Goal: Transaction & Acquisition: Purchase product/service

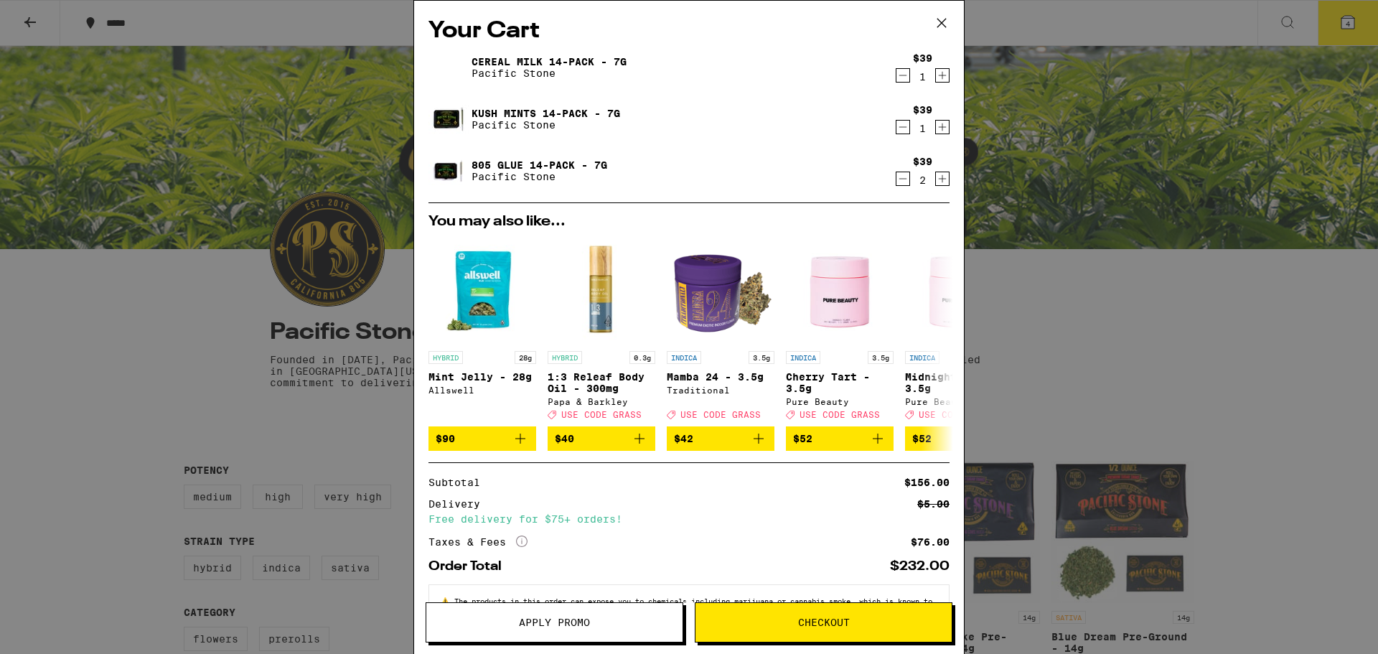
click at [138, 199] on div "Your Cart Cereal Milk 14-Pack - 7g Pacific Stone $39 1 Kush Mints 14-Pack - 7g …" at bounding box center [689, 327] width 1378 height 654
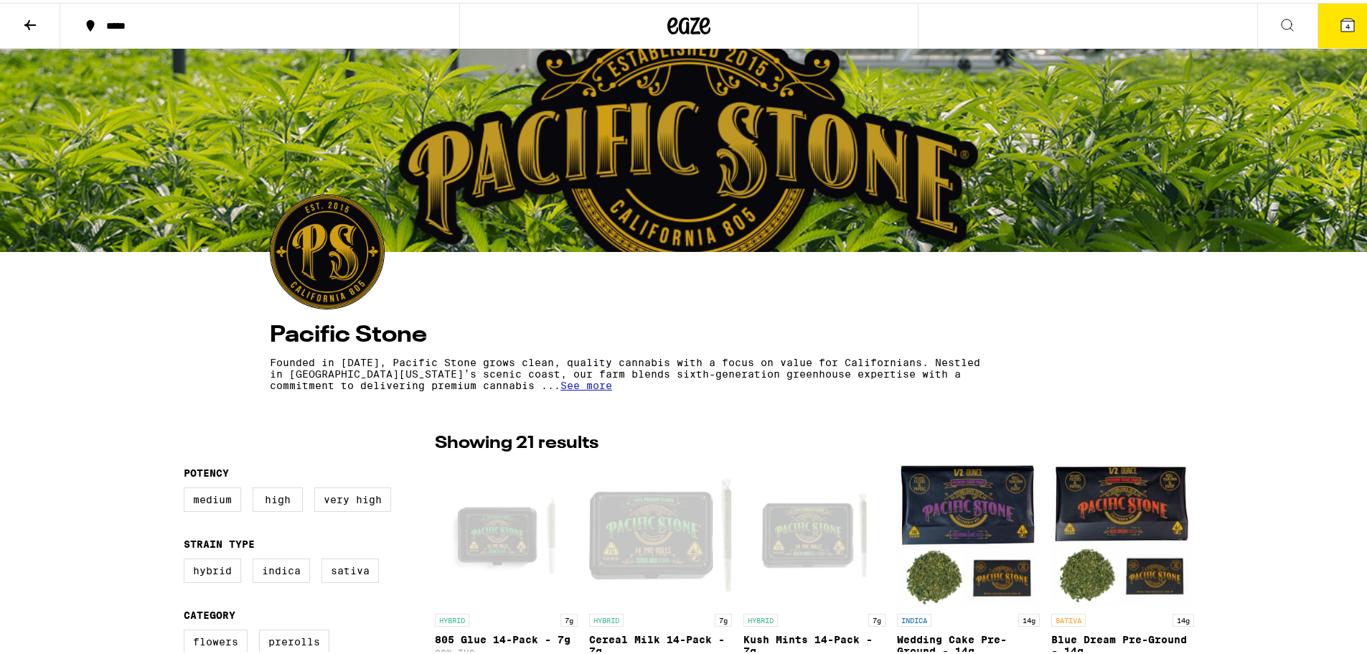
click at [1339, 29] on icon at bounding box center [1347, 22] width 17 height 17
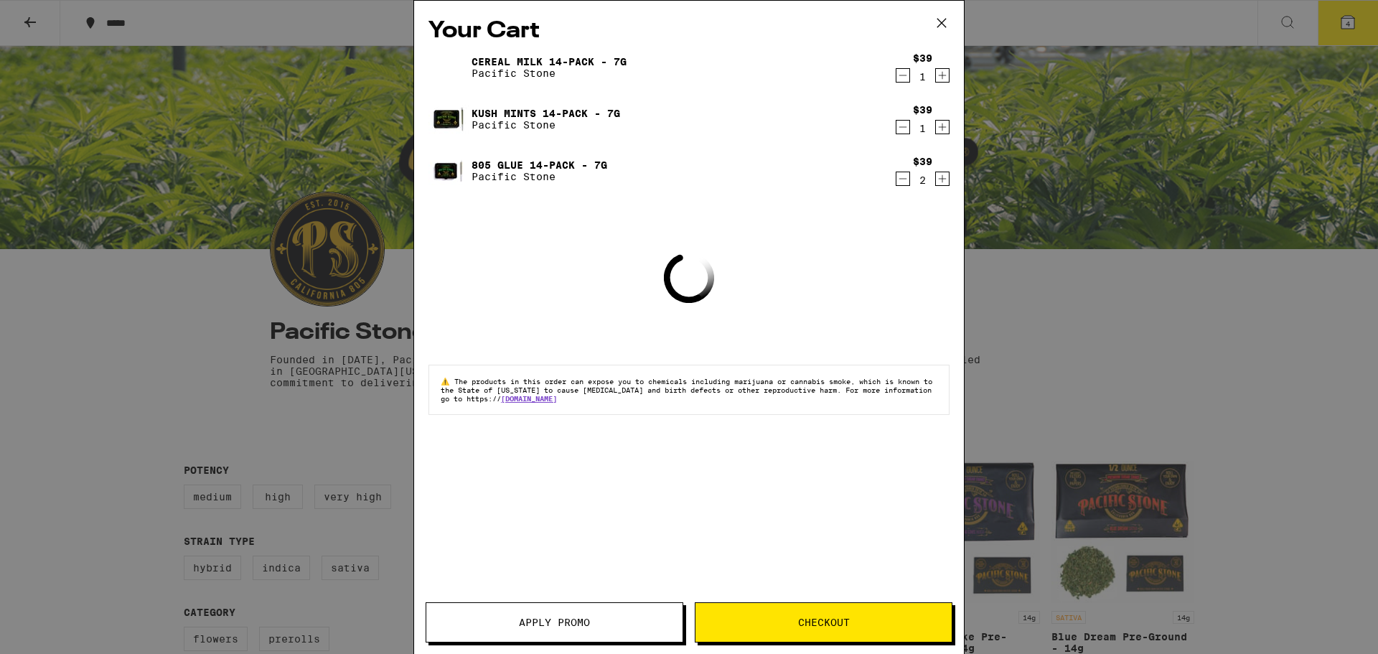
click at [628, 624] on span "Apply Promo" at bounding box center [554, 622] width 256 height 10
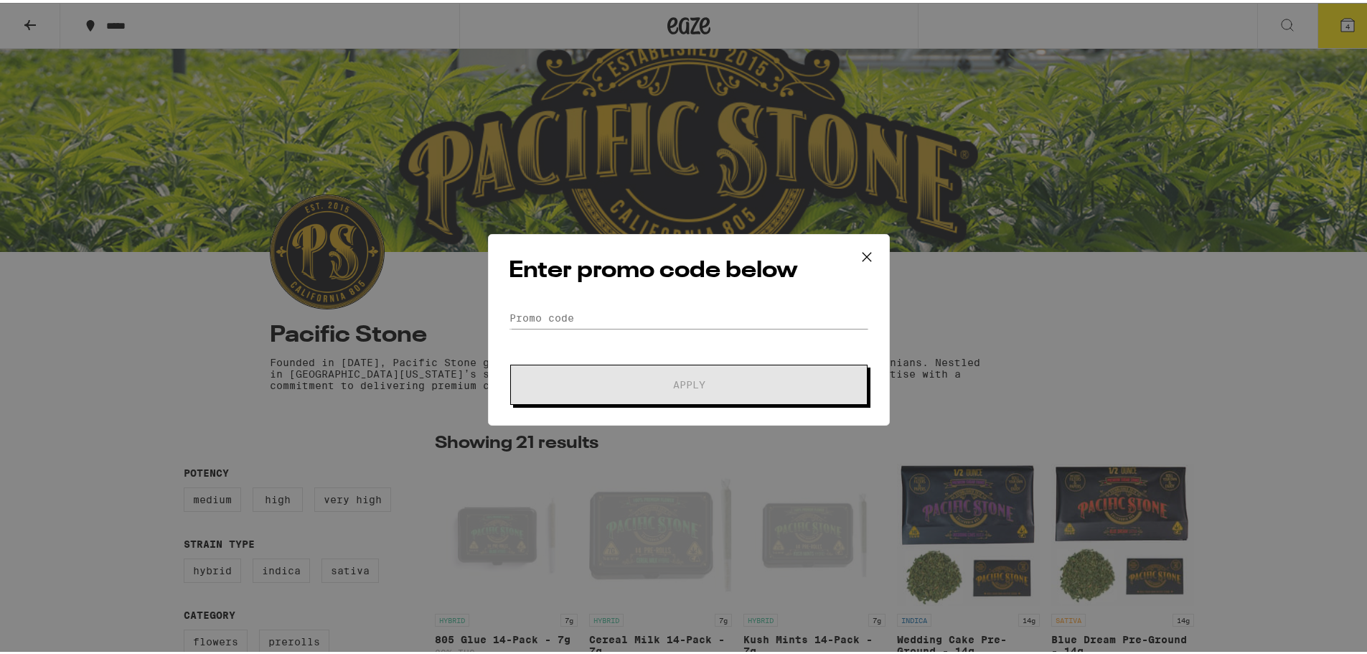
click at [652, 299] on div "Enter promo code below Promo Code Apply" at bounding box center [689, 327] width 402 height 192
click at [654, 304] on div "Enter promo code below Promo Code Apply" at bounding box center [689, 327] width 402 height 192
click at [655, 310] on input "Promo Code" at bounding box center [689, 315] width 360 height 22
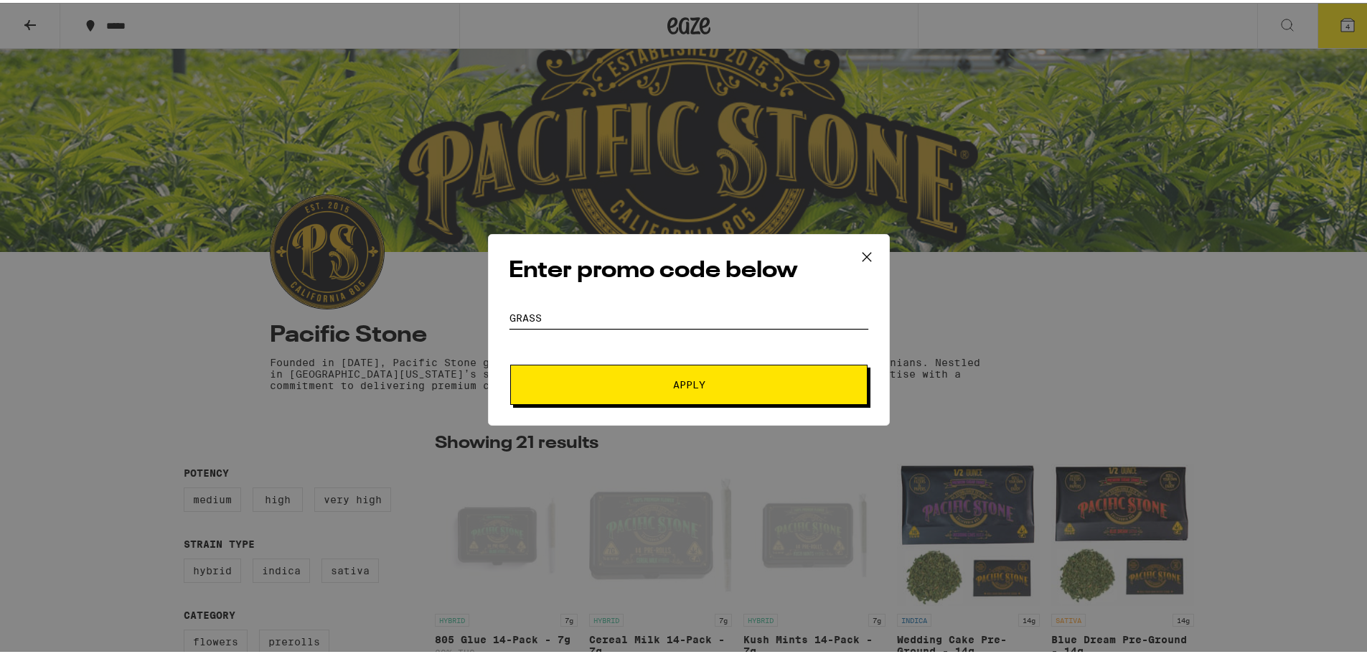
type input "GRASS"
click at [648, 397] on button "Apply" at bounding box center [688, 382] width 357 height 40
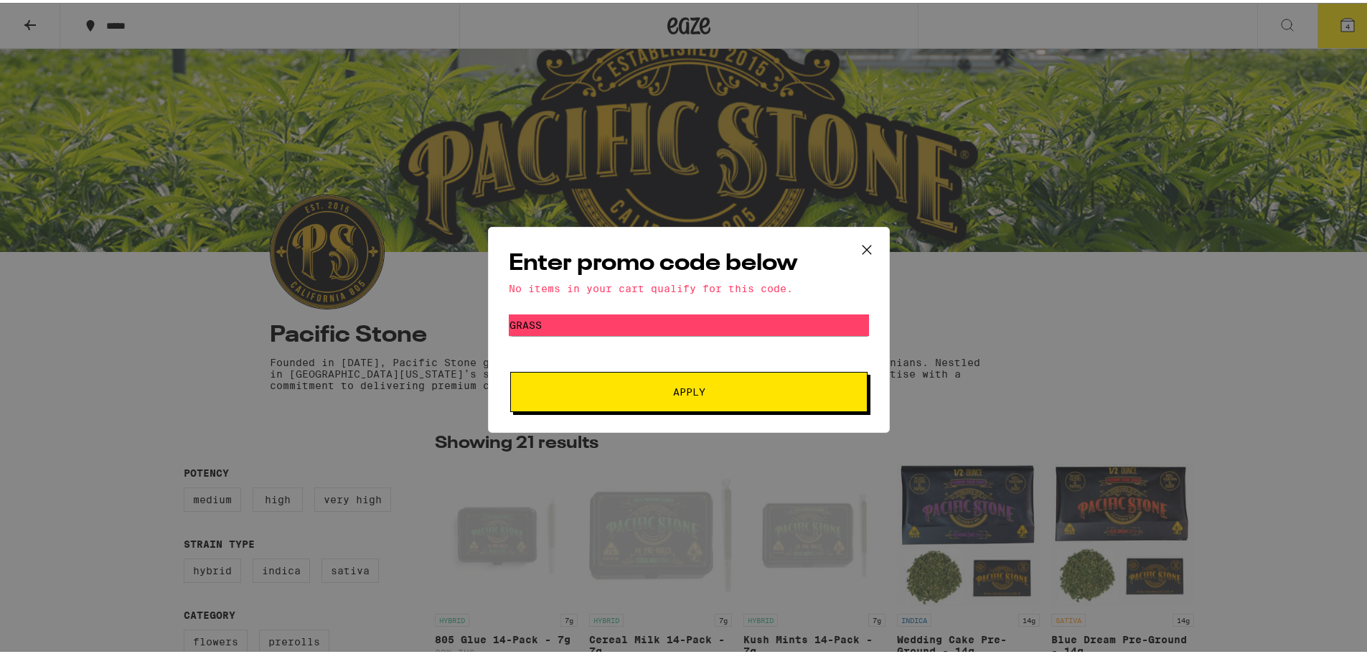
click at [873, 248] on button at bounding box center [867, 248] width 44 height 46
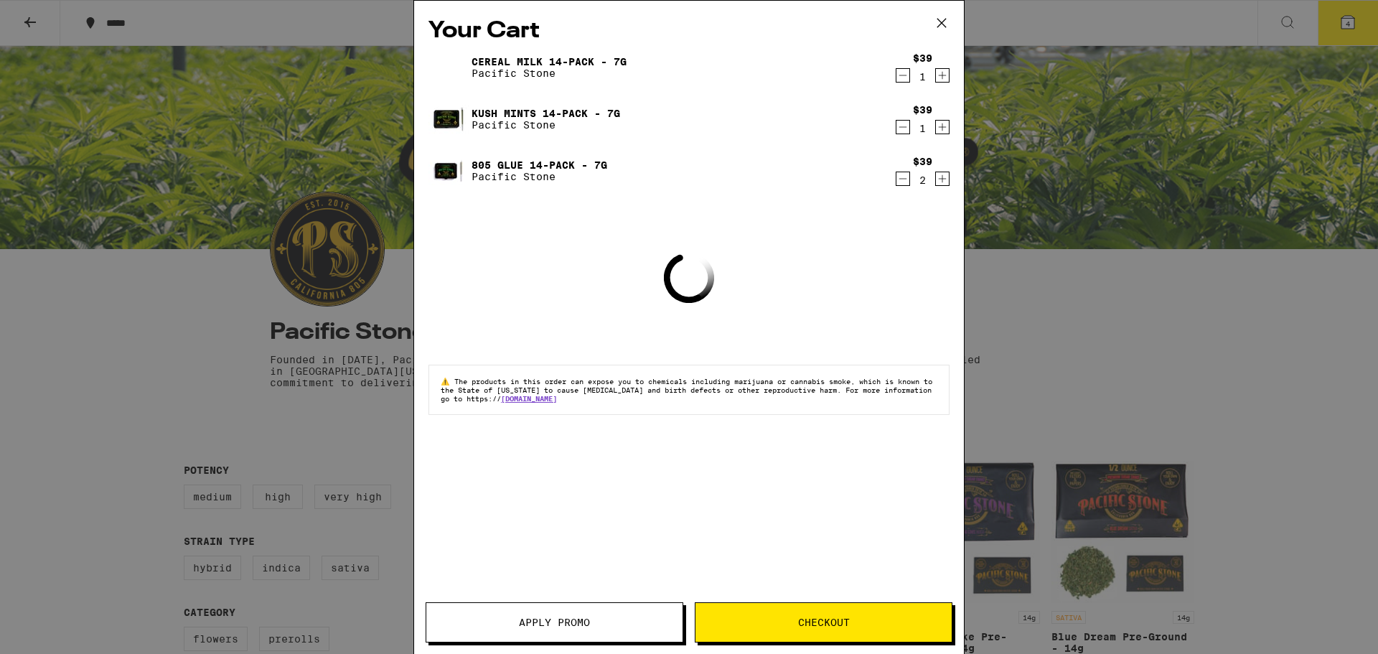
click at [243, 180] on div "Your Cart Cereal Milk 14-Pack - 7g Pacific Stone $39 1 Kush Mints 14-Pack - 7g …" at bounding box center [689, 327] width 1378 height 654
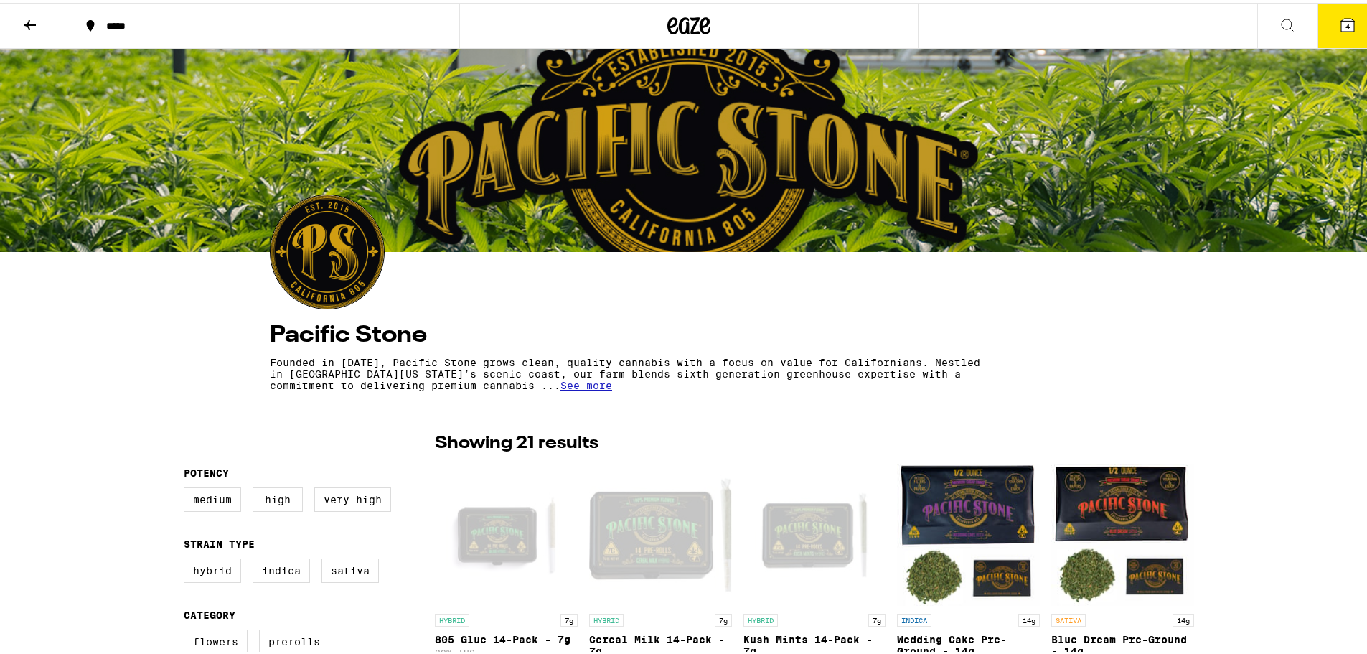
drag, startPoint x: 20, startPoint y: 17, endPoint x: 20, endPoint y: 26, distance: 8.6
click at [20, 19] on button at bounding box center [30, 23] width 60 height 45
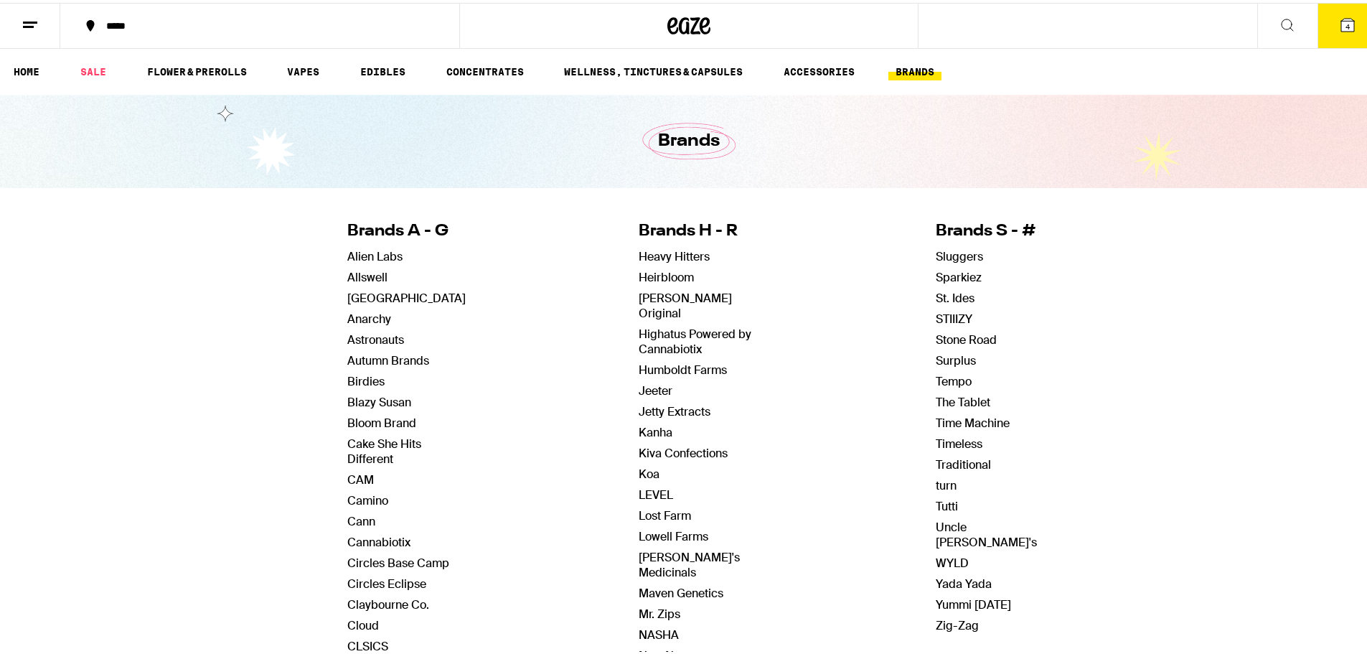
click at [20, 26] on button at bounding box center [30, 23] width 60 height 45
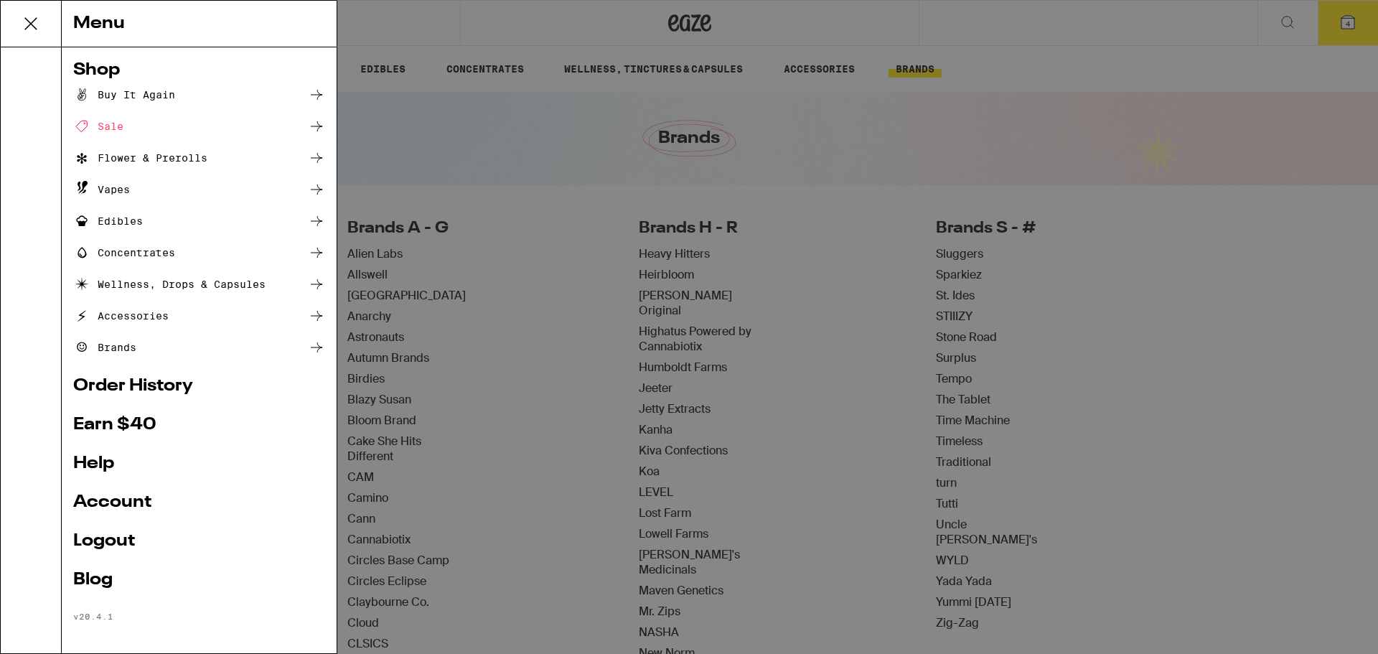
click at [398, 186] on div "Menu Shop Buy It Again Sale Flower & Prerolls Vapes Edibles Concentrates Wellne…" at bounding box center [689, 327] width 1378 height 654
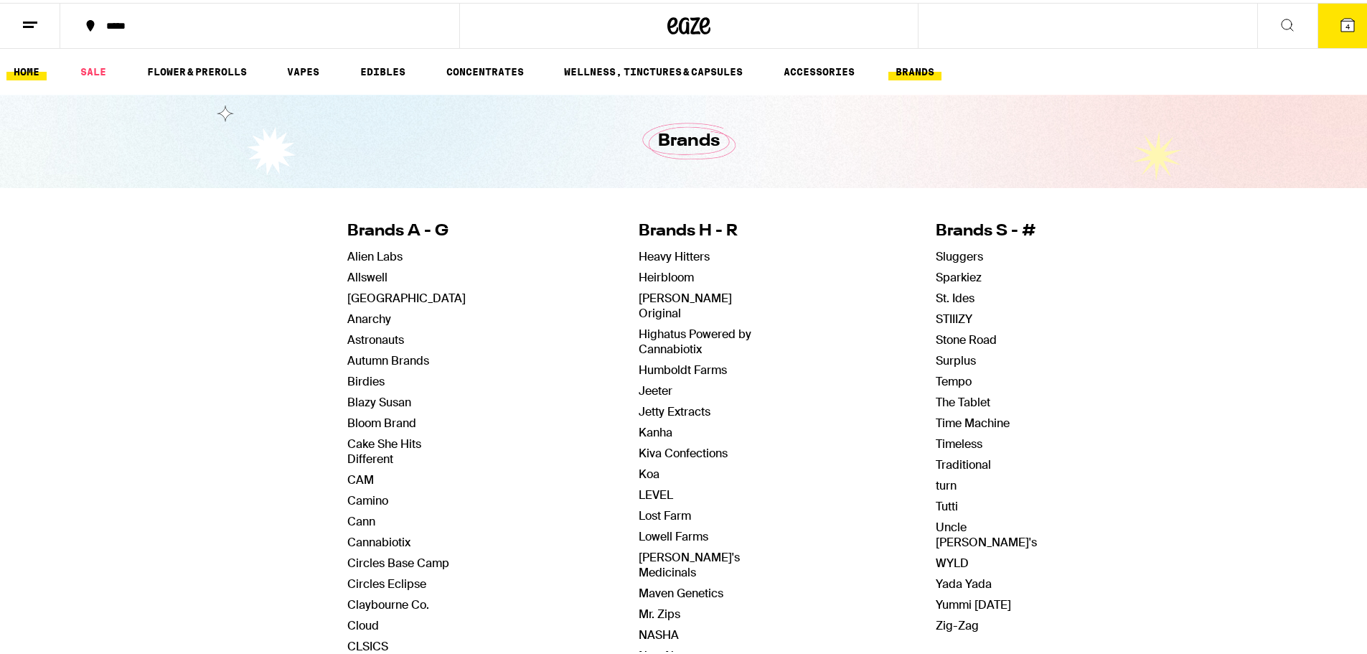
click at [33, 67] on link "HOME" at bounding box center [26, 68] width 40 height 17
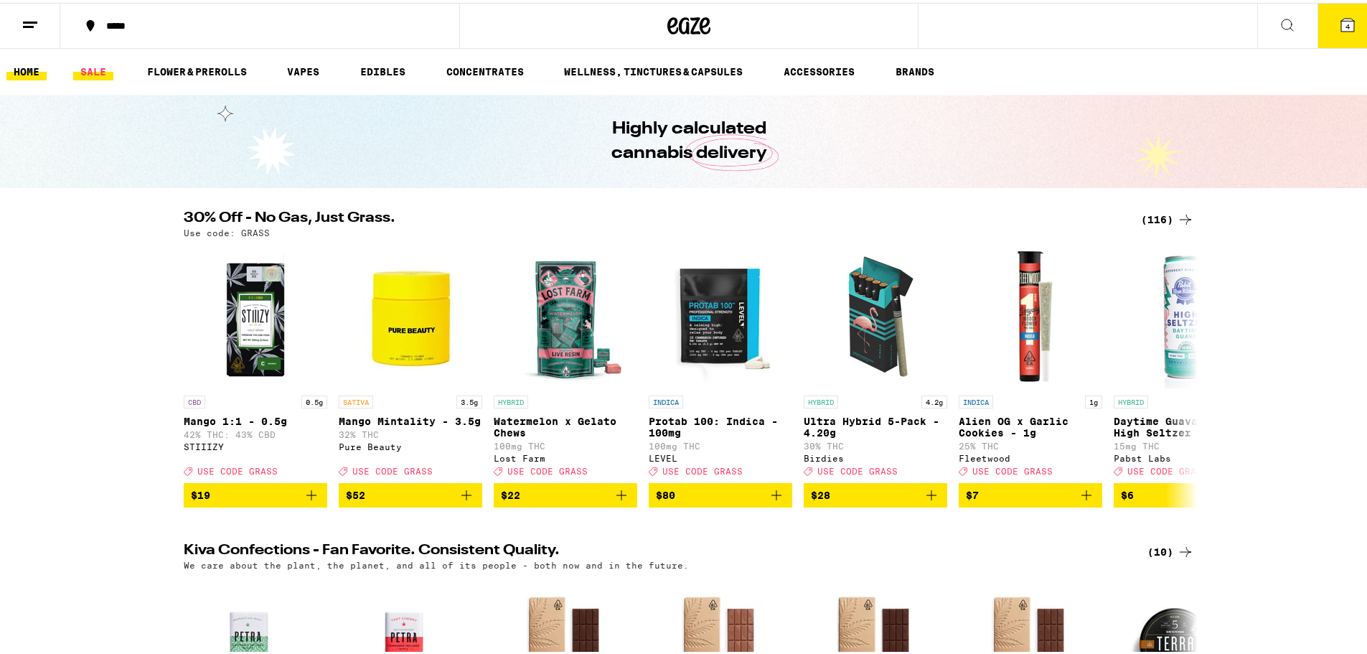
click at [92, 69] on link "SALE" at bounding box center [93, 68] width 40 height 17
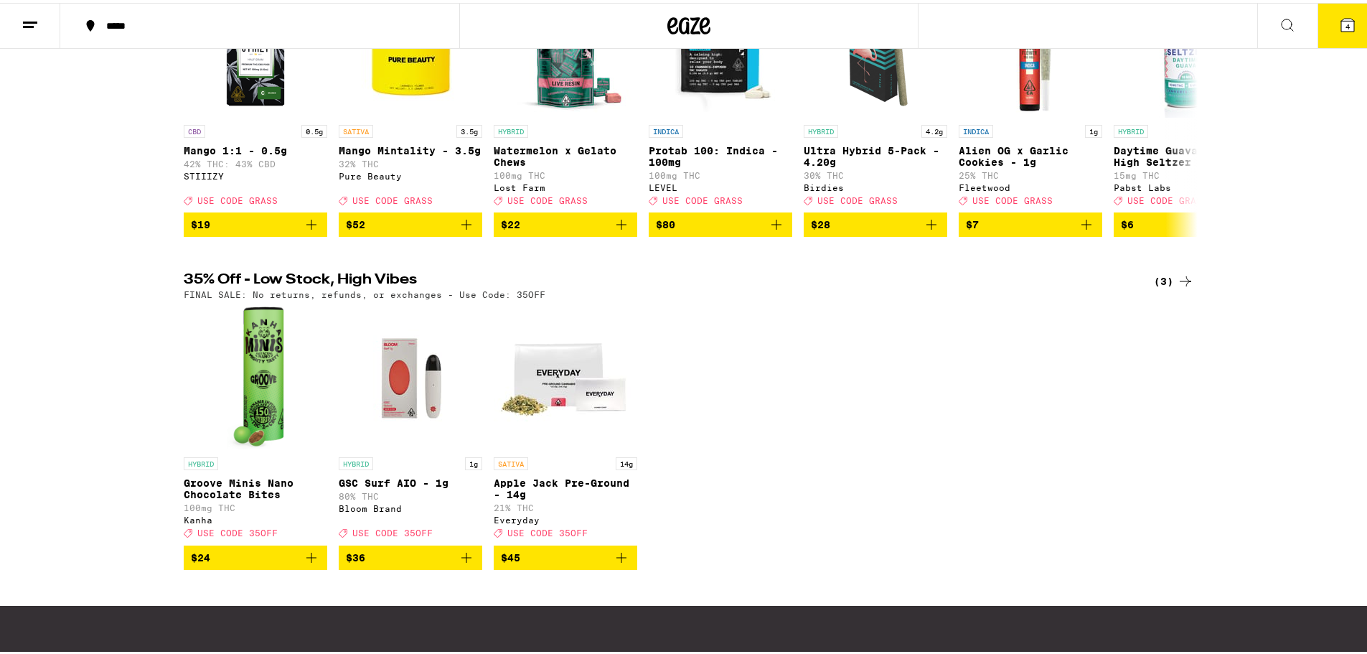
scroll to position [180, 0]
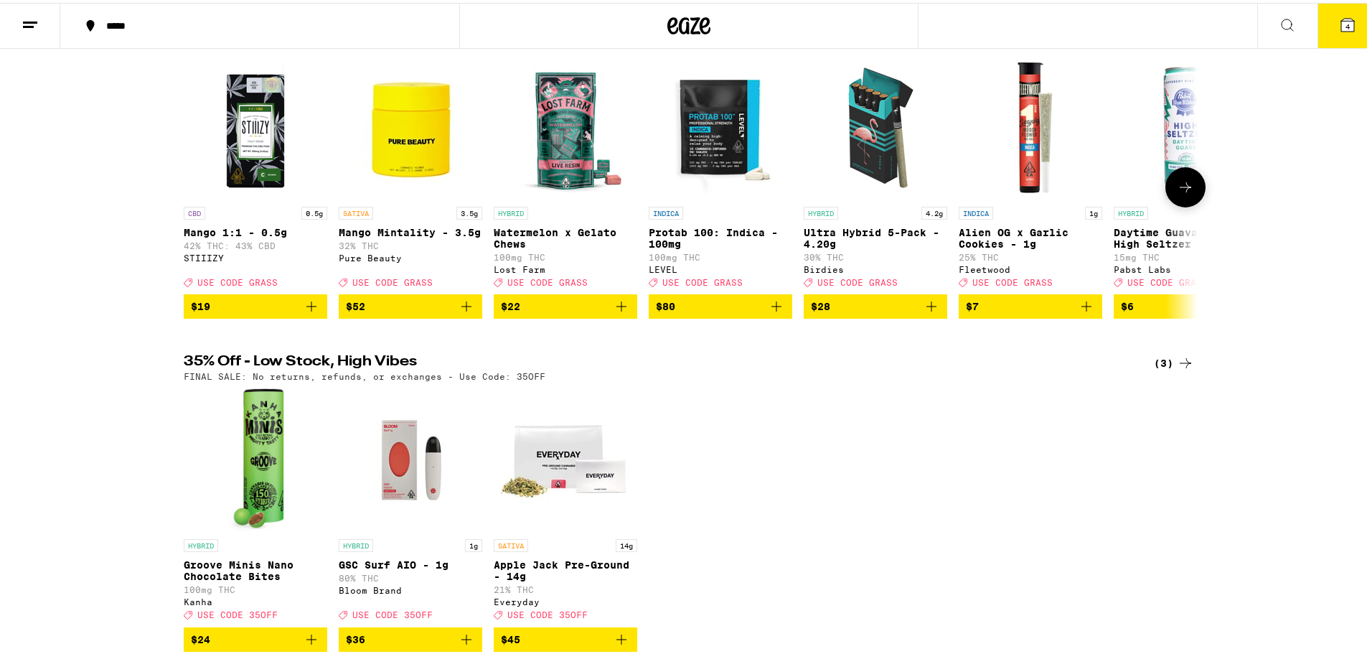
click at [1173, 200] on button at bounding box center [1185, 184] width 40 height 40
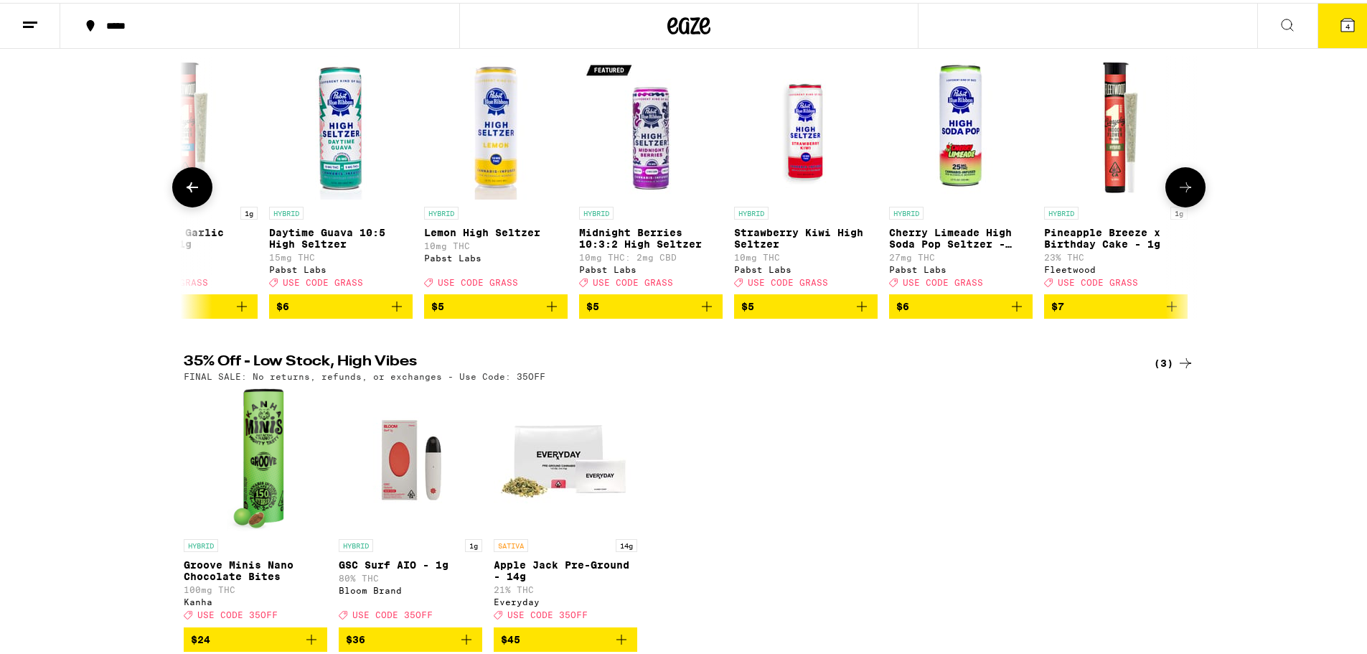
scroll to position [0, 854]
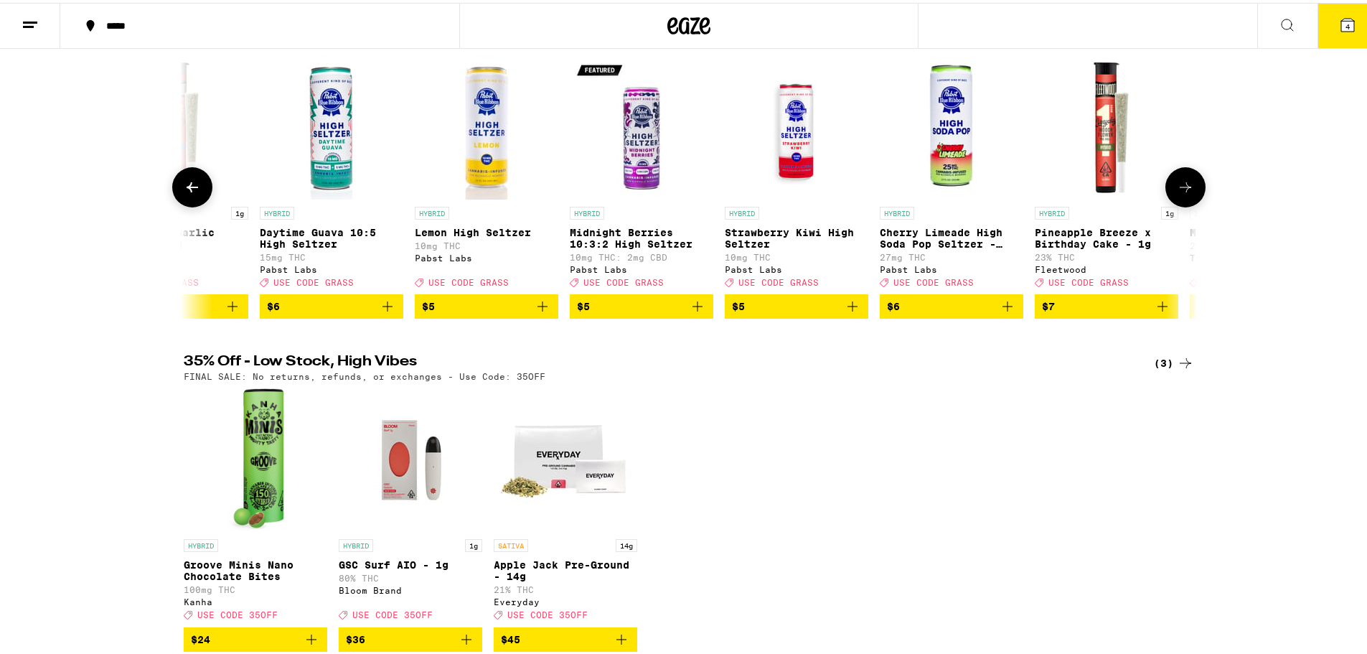
click at [1173, 202] on button at bounding box center [1185, 184] width 40 height 40
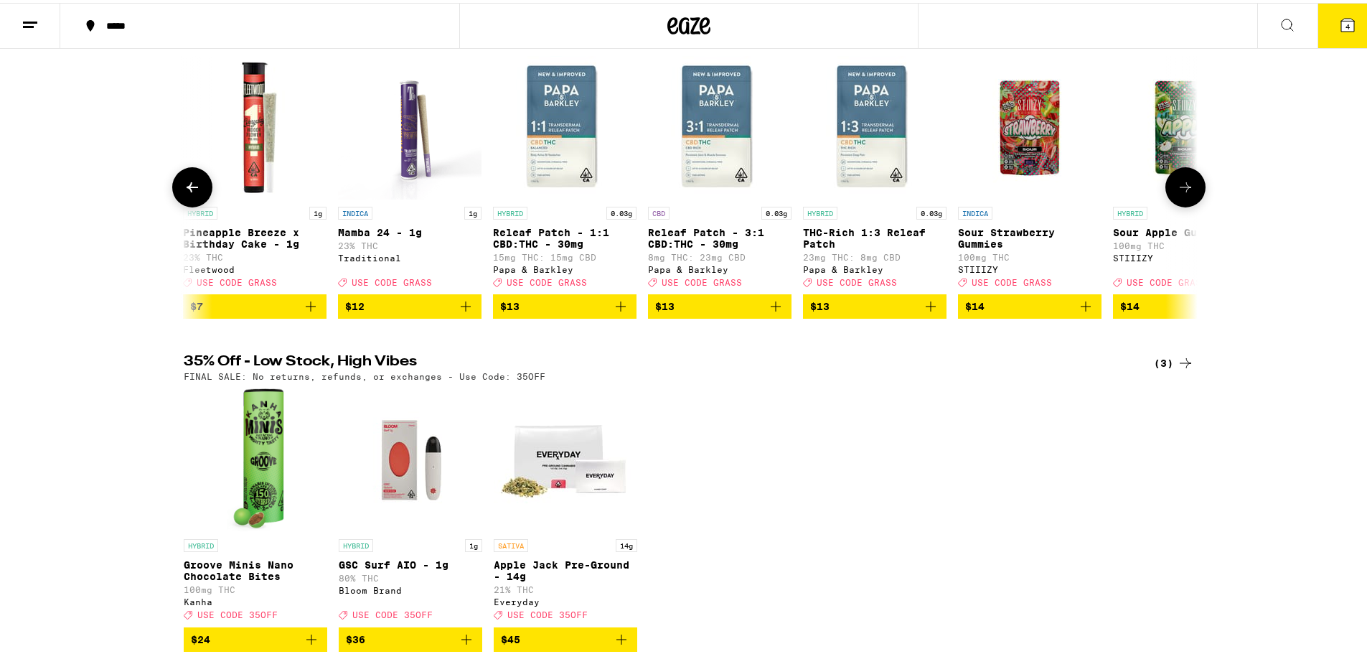
scroll to position [0, 1708]
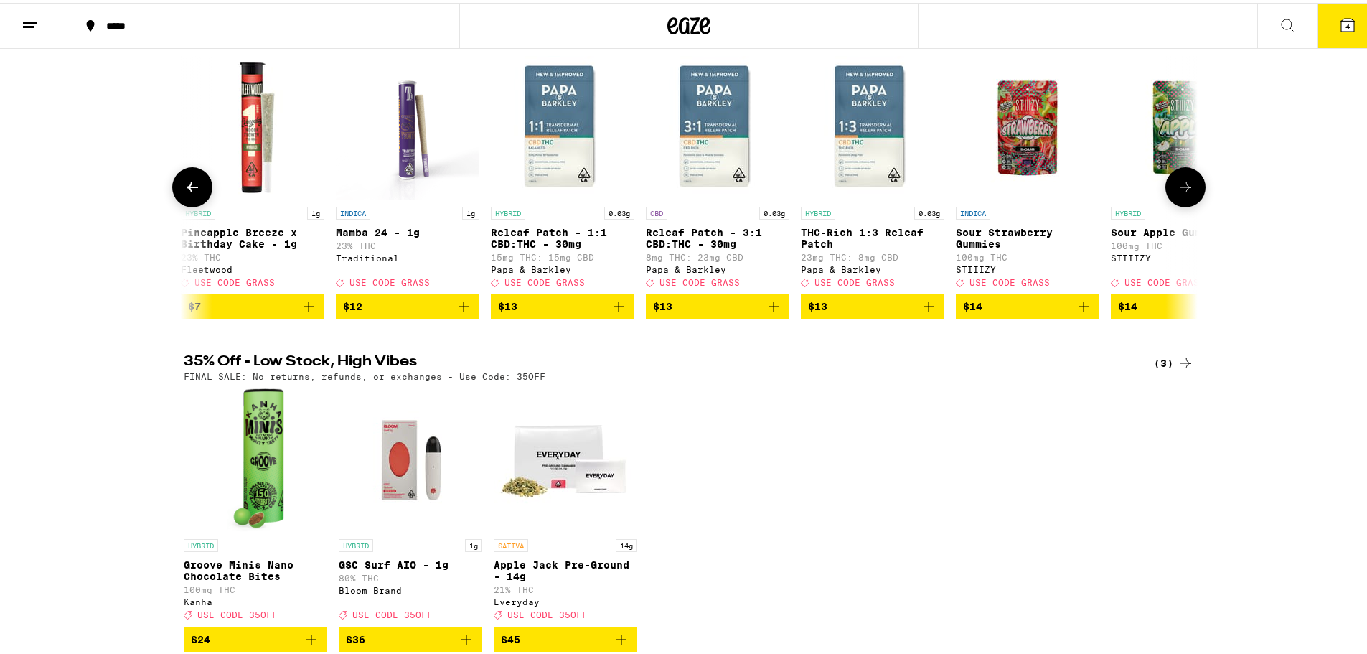
click at [1173, 202] on button at bounding box center [1185, 184] width 40 height 40
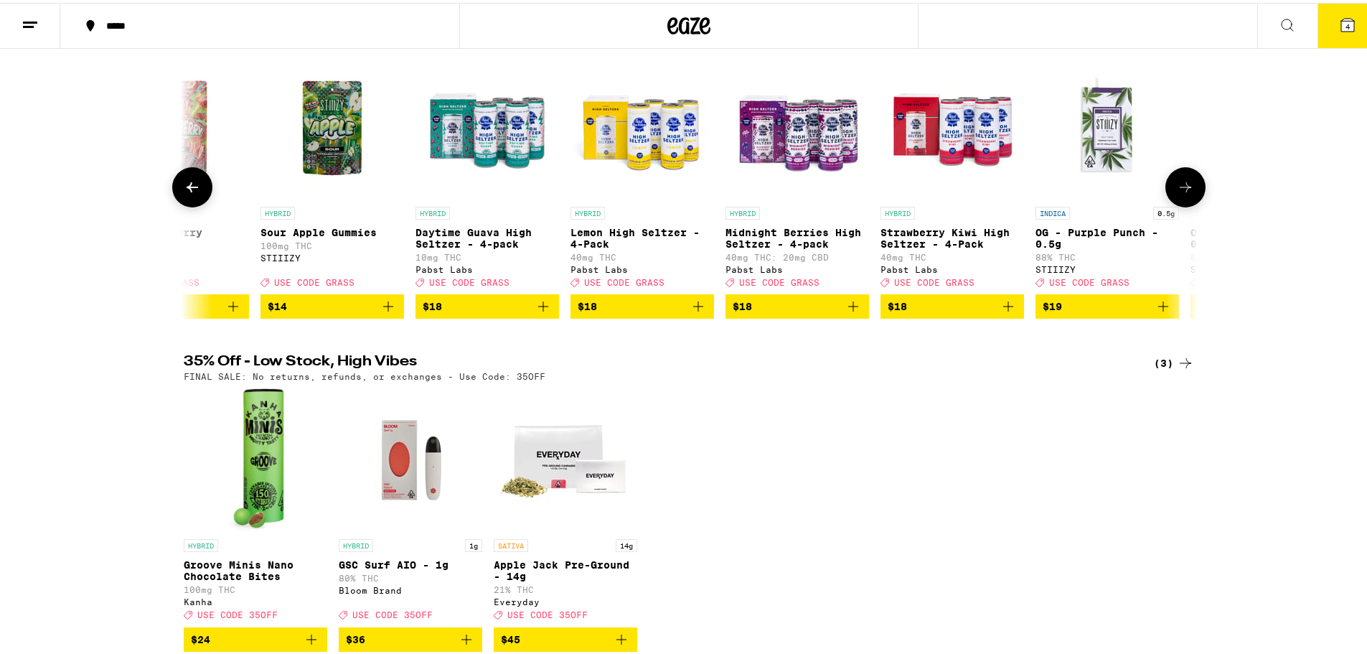
scroll to position [0, 2562]
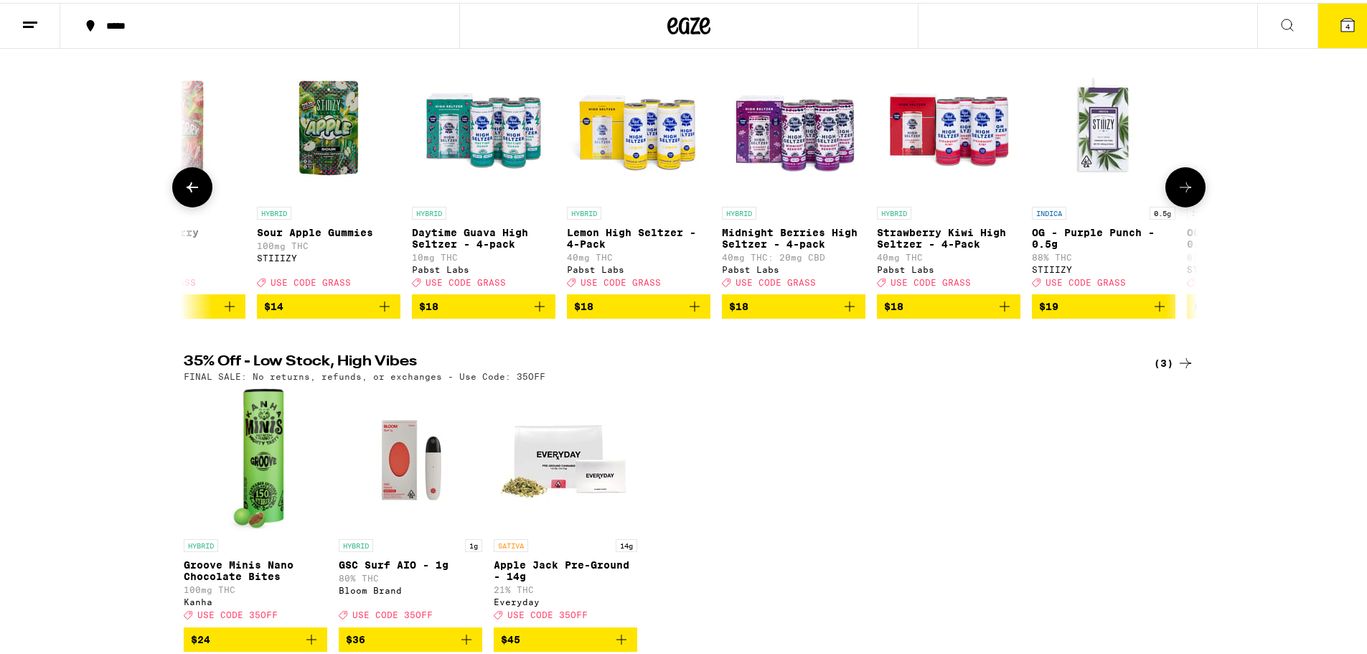
click at [1173, 202] on button at bounding box center [1185, 184] width 40 height 40
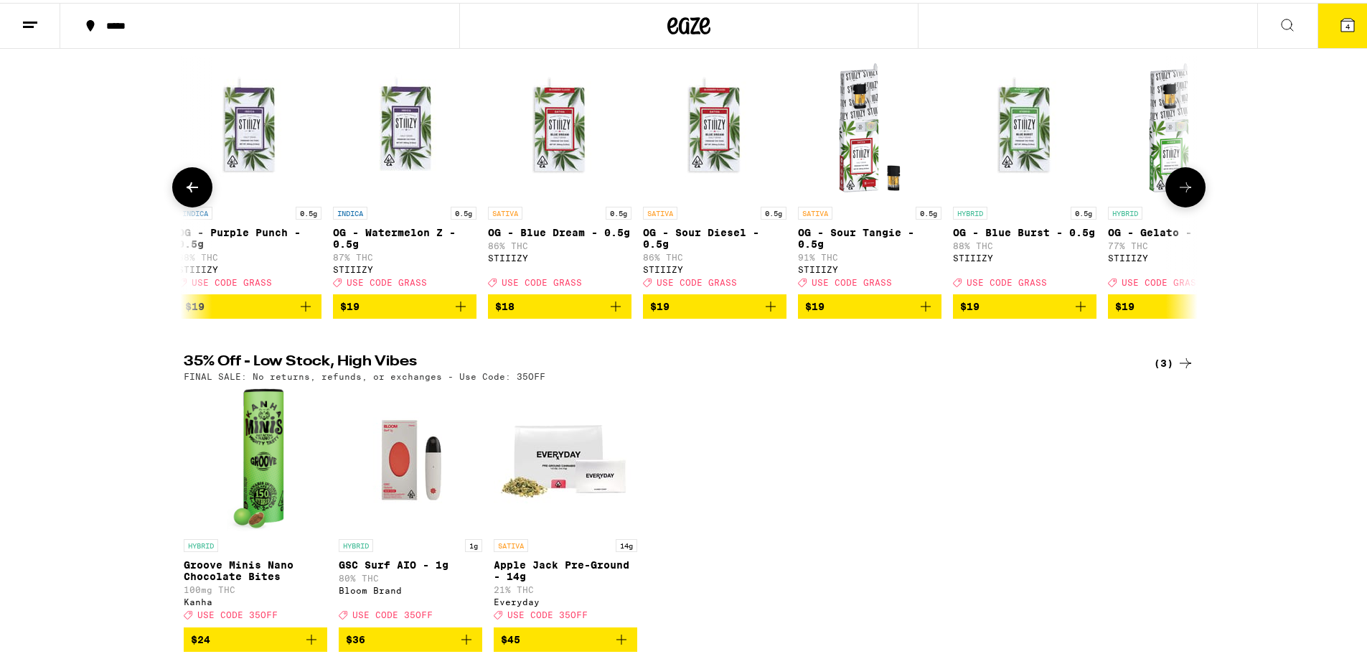
click at [1173, 202] on button at bounding box center [1185, 184] width 40 height 40
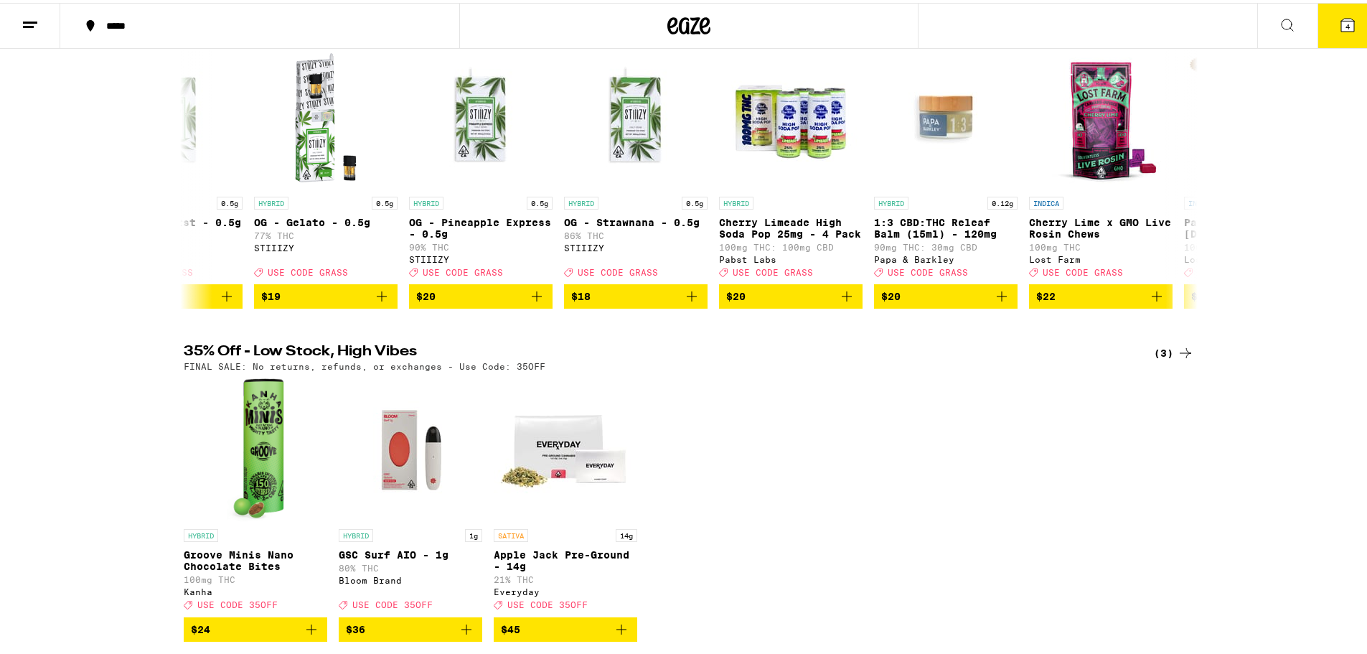
scroll to position [0, 0]
